Goal: Information Seeking & Learning: Learn about a topic

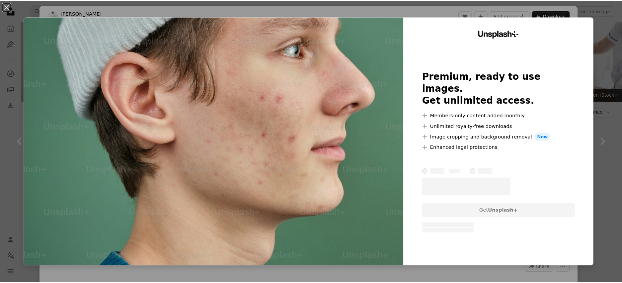
scroll to position [4151, 0]
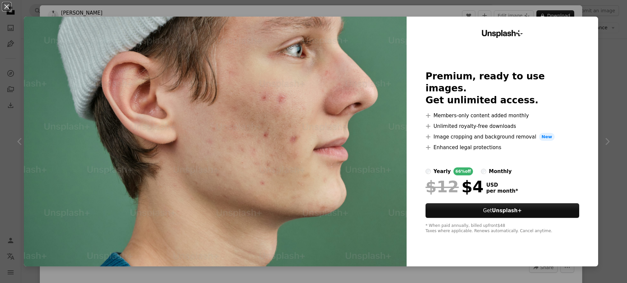
click at [607, 45] on div "An X shape Unsplash+ Premium, ready to use images. Get unlimited access. A plus…" at bounding box center [313, 141] width 627 height 283
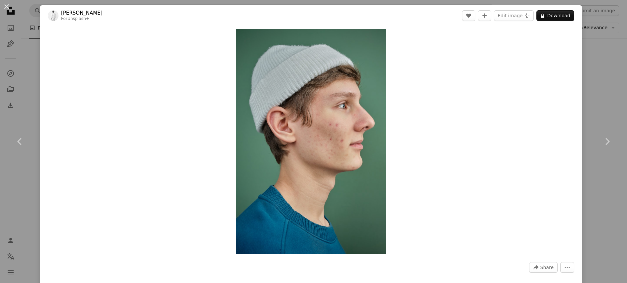
drag, startPoint x: 600, startPoint y: 60, endPoint x: 594, endPoint y: 60, distance: 6.0
click at [600, 60] on div "An X shape Chevron left Chevron right [PERSON_NAME] For Unsplash+ A heart A plu…" at bounding box center [313, 141] width 627 height 283
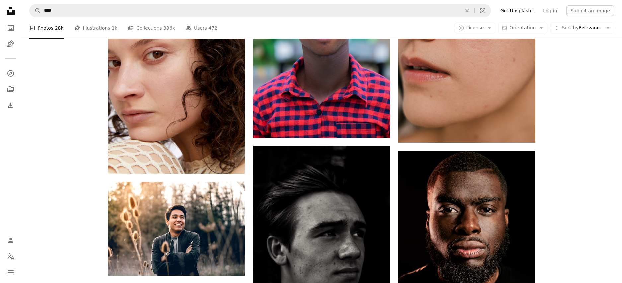
scroll to position [9040, 0]
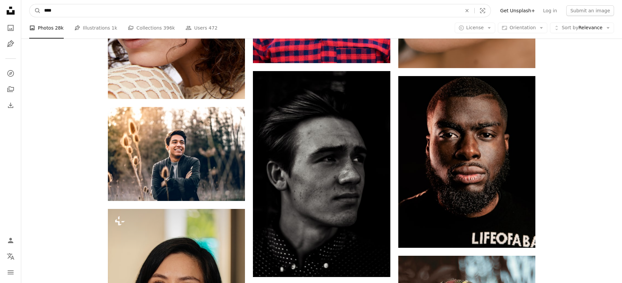
click at [43, 11] on input "****" at bounding box center [250, 10] width 419 height 13
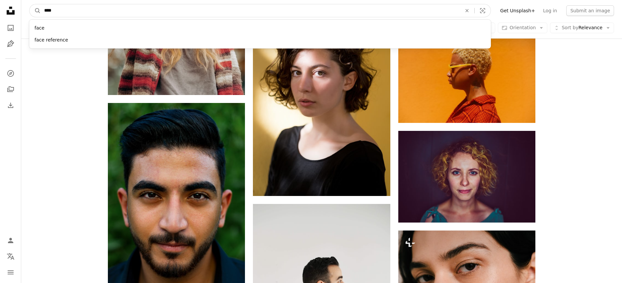
scroll to position [16605, 0]
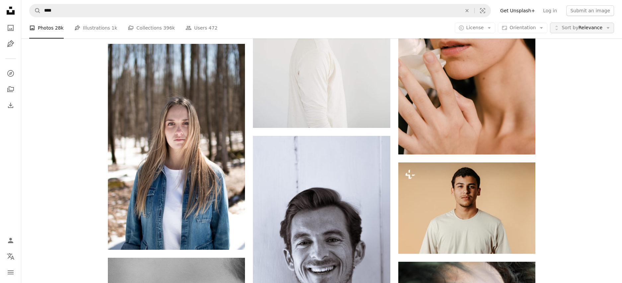
click at [605, 26] on icon "Arrow down" at bounding box center [608, 28] width 6 height 6
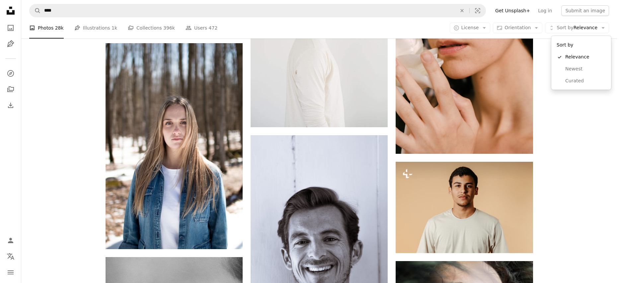
drag, startPoint x: 586, startPoint y: 125, endPoint x: 571, endPoint y: 67, distance: 60.0
click at [586, 126] on body "Unsplash logo Unsplash Home A photo Pen Tool A compass A stack of folders Downl…" at bounding box center [308, 141] width 617 height 283
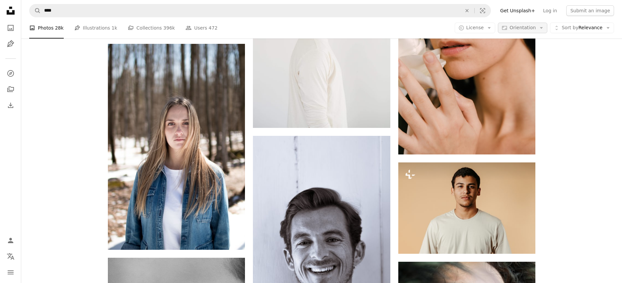
click at [544, 27] on icon "Arrow down" at bounding box center [541, 28] width 6 height 6
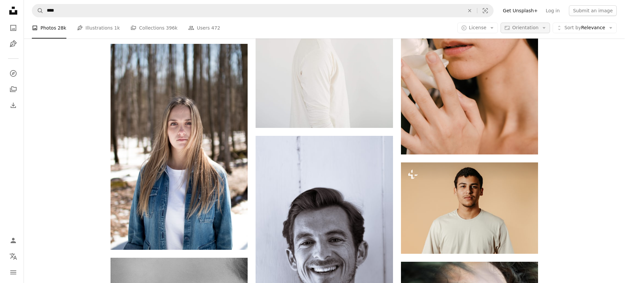
scroll to position [0, 0]
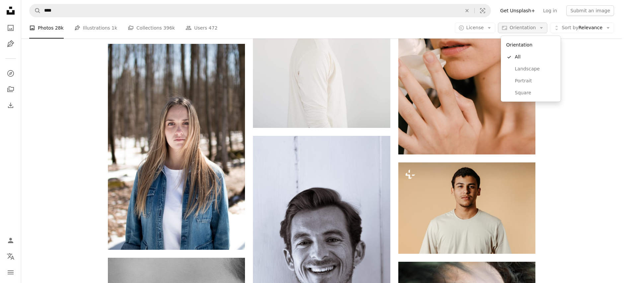
click at [544, 27] on icon "Arrow down" at bounding box center [541, 28] width 6 height 6
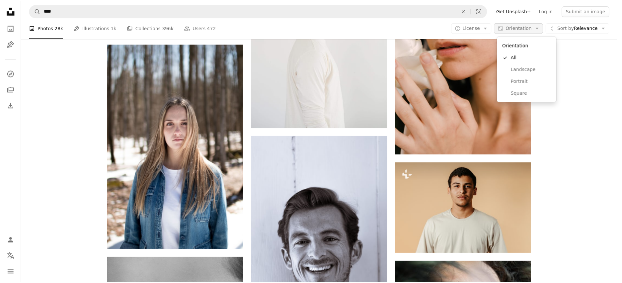
scroll to position [16605, 0]
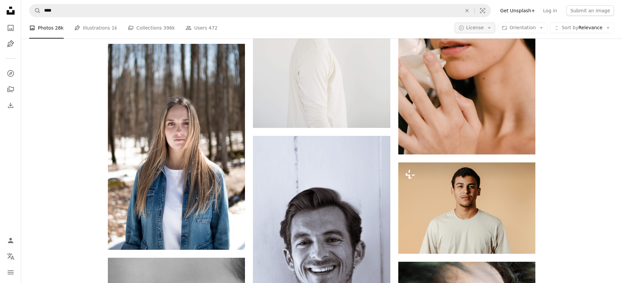
click at [492, 24] on button "A copyright icon © License Arrow down" at bounding box center [474, 28] width 41 height 11
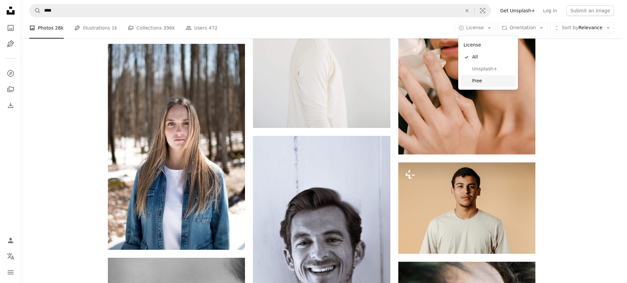
click at [484, 80] on span "Free" at bounding box center [492, 81] width 40 height 7
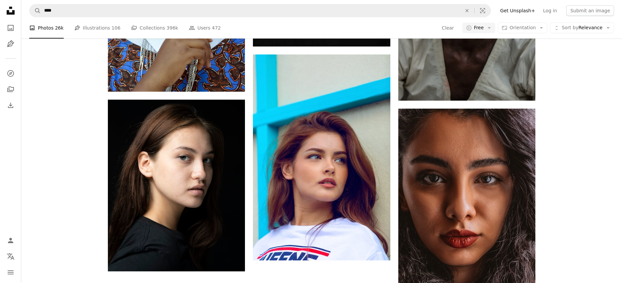
scroll to position [18, 0]
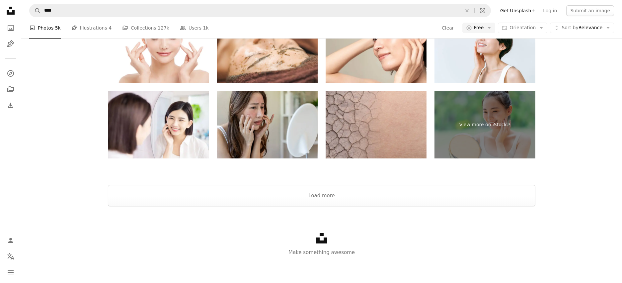
scroll to position [1589, 0]
click at [335, 196] on button "Load more" at bounding box center [321, 195] width 427 height 21
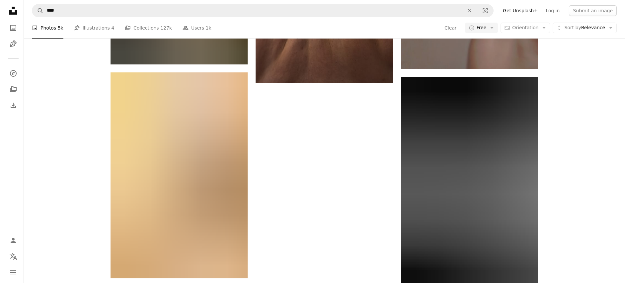
scroll to position [10670, 0]
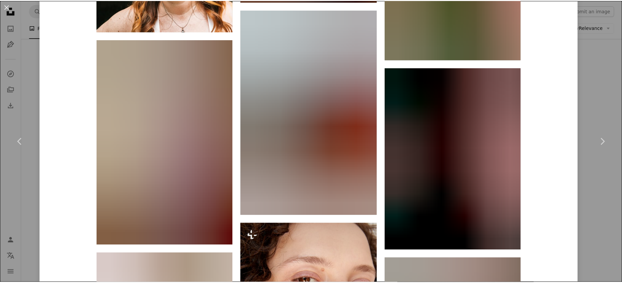
scroll to position [756, 0]
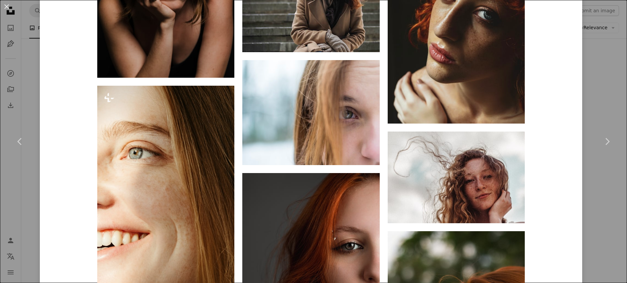
click at [592, 33] on div "An X shape Chevron left Chevron right [PERSON_NAME] Available for hire A checkm…" at bounding box center [313, 141] width 627 height 283
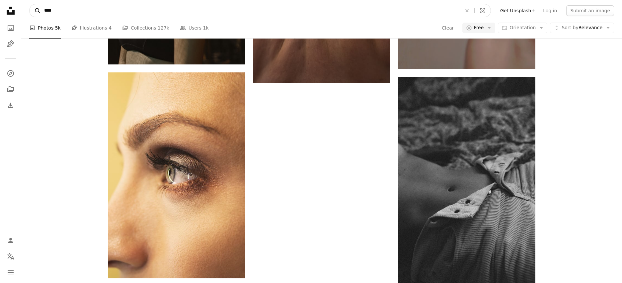
drag, startPoint x: 56, startPoint y: 8, endPoint x: 31, endPoint y: 8, distance: 25.5
click at [31, 8] on form "A magnifying glass **** An X shape Visual search" at bounding box center [259, 10] width 461 height 13
type input "*********"
click button "A magnifying glass" at bounding box center [35, 10] width 11 height 13
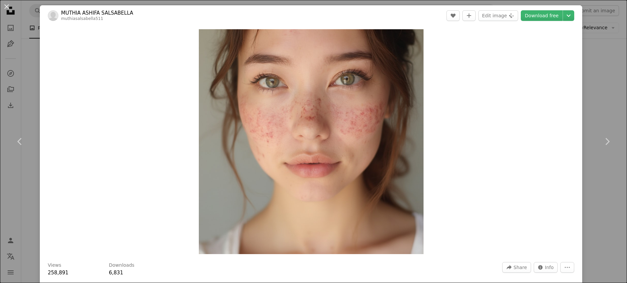
click at [602, 72] on div "An X shape Chevron left Chevron right MUTHIA ASHIFA SALSABELLA muthiasalsabella…" at bounding box center [313, 141] width 627 height 283
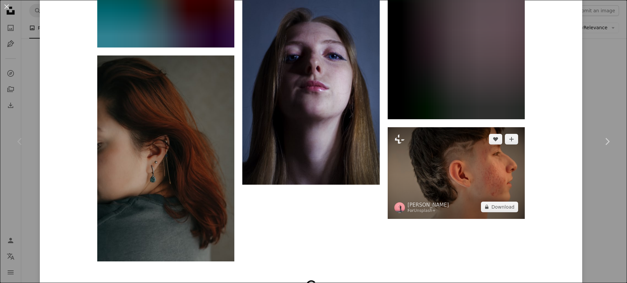
scroll to position [2580, 0]
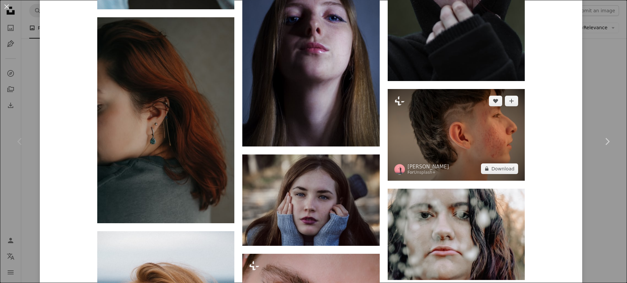
click at [475, 132] on img at bounding box center [455, 134] width 137 height 91
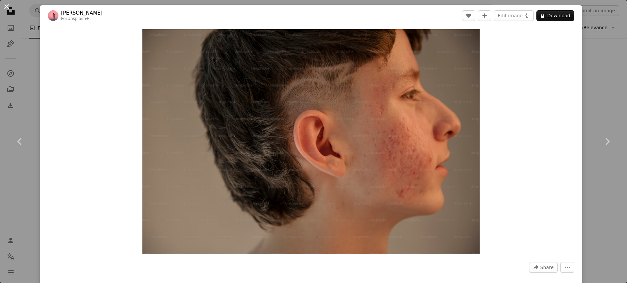
click at [3, 5] on button "An X shape" at bounding box center [7, 7] width 8 height 8
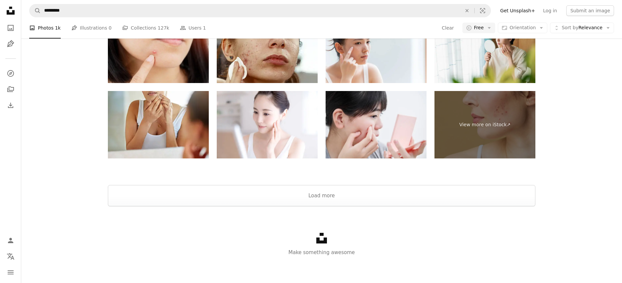
scroll to position [1538, 0]
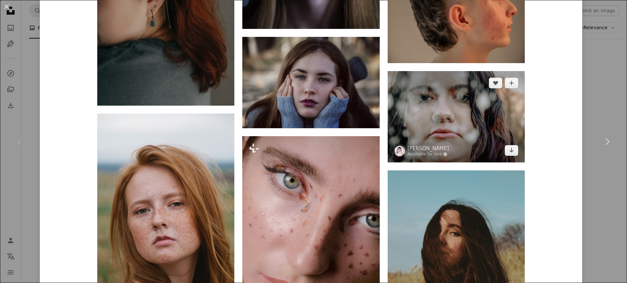
scroll to position [2638, 0]
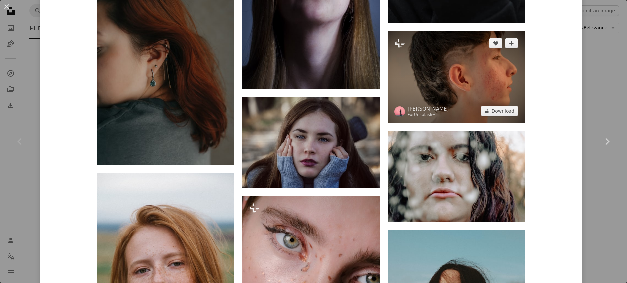
click at [492, 82] on img at bounding box center [455, 76] width 137 height 91
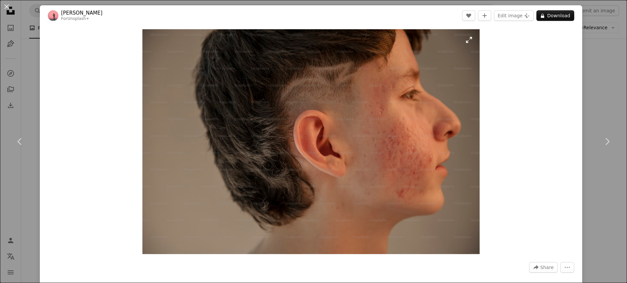
scroll to position [351, 0]
